Goal: Information Seeking & Learning: Learn about a topic

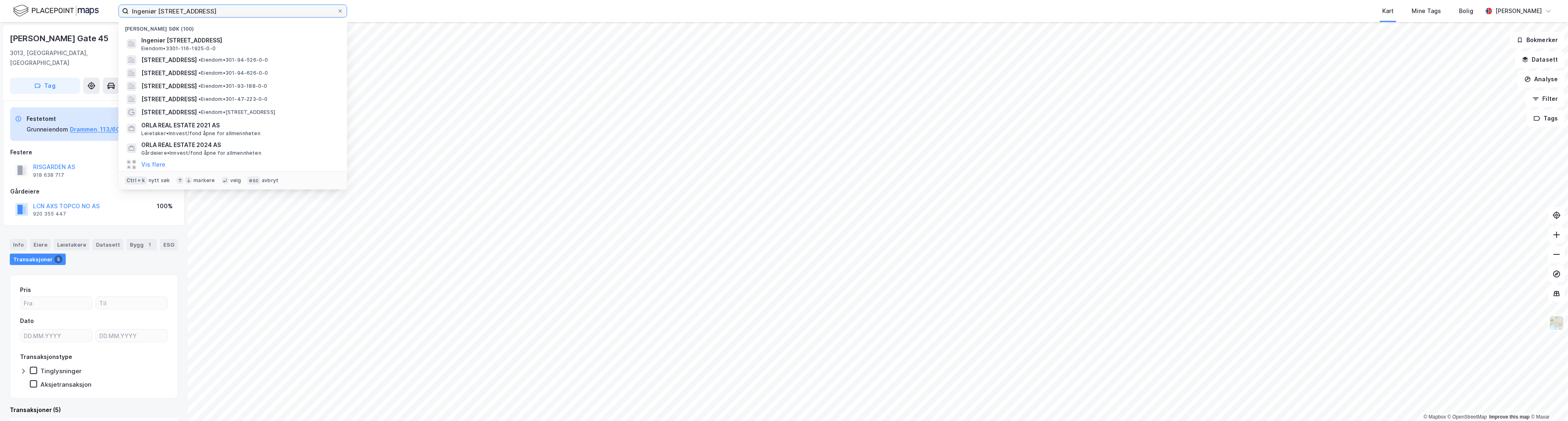
drag, startPoint x: 218, startPoint y: 13, endPoint x: 75, endPoint y: 6, distance: 143.2
click at [75, 6] on div "Ingeniør [STREET_ADDRESS] (100) [STREET_ADDRESS], [GEOGRAPHIC_DATA] • 3301-116-…" at bounding box center [784, 11] width 1568 height 22
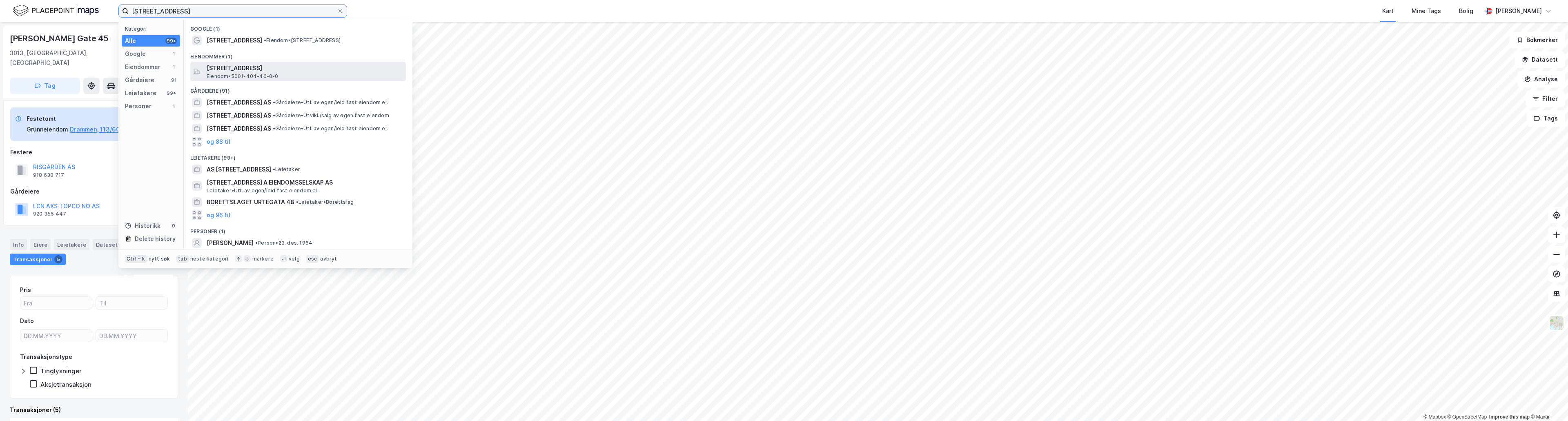
type input "[STREET_ADDRESS]"
click at [227, 72] on span "[STREET_ADDRESS]" at bounding box center [305, 68] width 196 height 10
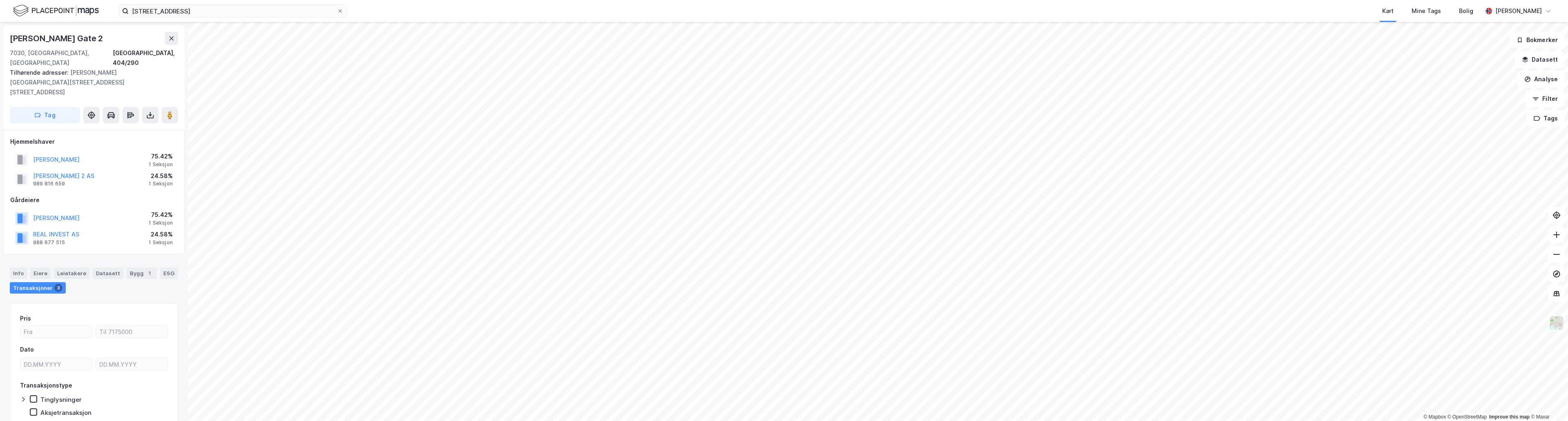
scroll to position [1, 0]
